Goal: Task Accomplishment & Management: Use online tool/utility

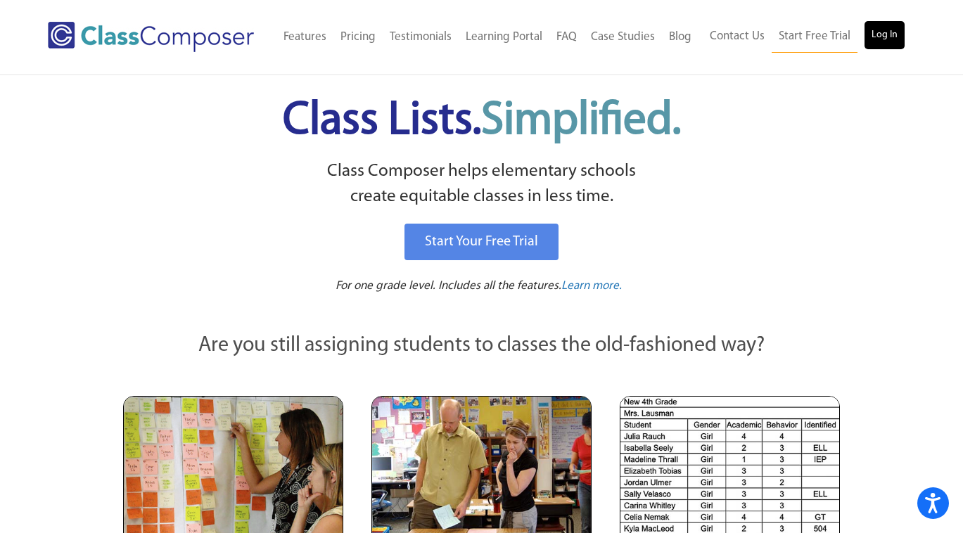
click at [889, 34] on link "Log In" at bounding box center [884, 35] width 40 height 28
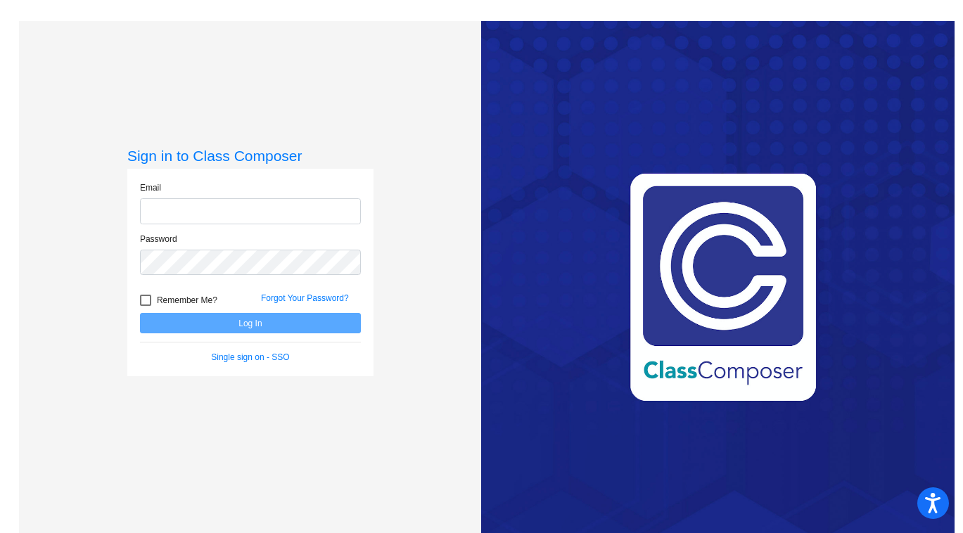
type input "[PERSON_NAME][EMAIL_ADDRESS][PERSON_NAME][DOMAIN_NAME]"
click at [236, 327] on button "Log In" at bounding box center [250, 323] width 221 height 20
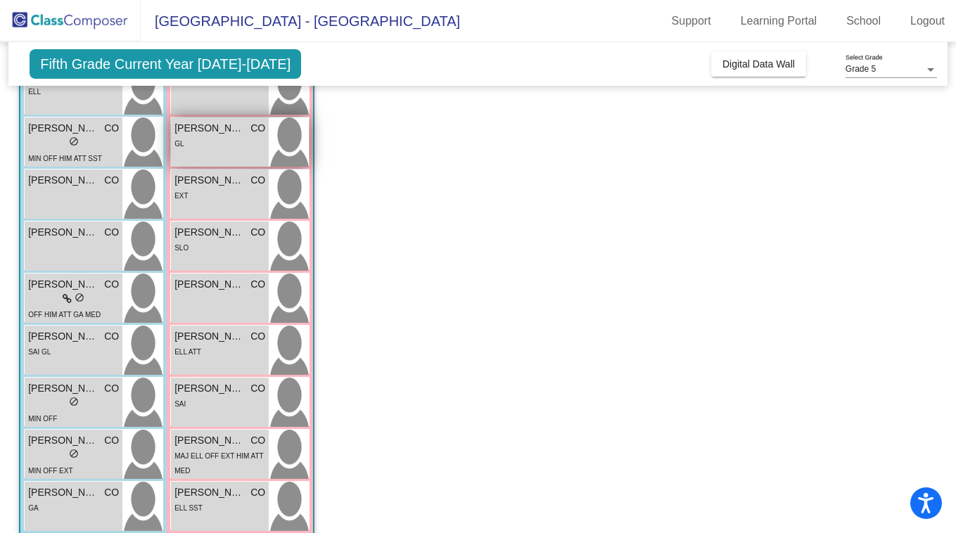
scroll to position [262, 0]
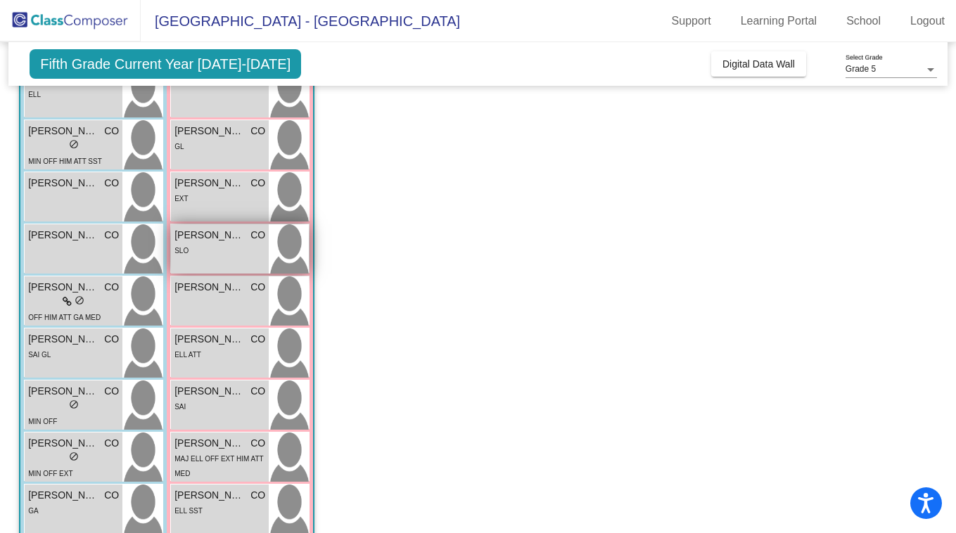
click at [217, 245] on div "SLO" at bounding box center [219, 250] width 91 height 15
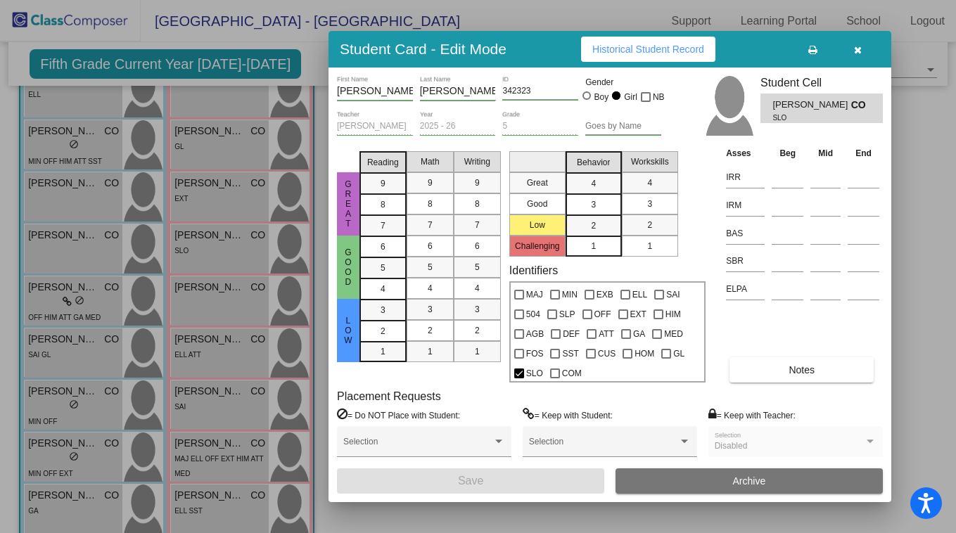
click at [652, 50] on span "Historical Student Record" at bounding box center [648, 49] width 112 height 11
